Goal: Register for event/course

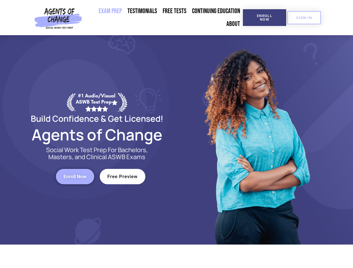
click at [177, 134] on div at bounding box center [256, 140] width 159 height 210
click at [264, 18] on span "Enroll Now" at bounding box center [264, 17] width 25 height 7
click at [304, 18] on span "SIGN IN" at bounding box center [304, 18] width 16 height 4
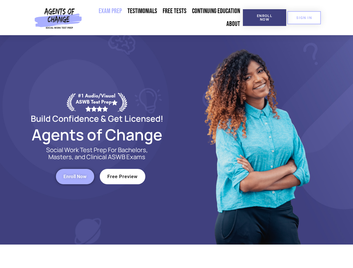
click at [75, 177] on span "Enroll Now" at bounding box center [74, 176] width 23 height 5
click at [122, 177] on span "Free Preview" at bounding box center [122, 176] width 30 height 5
